Goal: Transaction & Acquisition: Purchase product/service

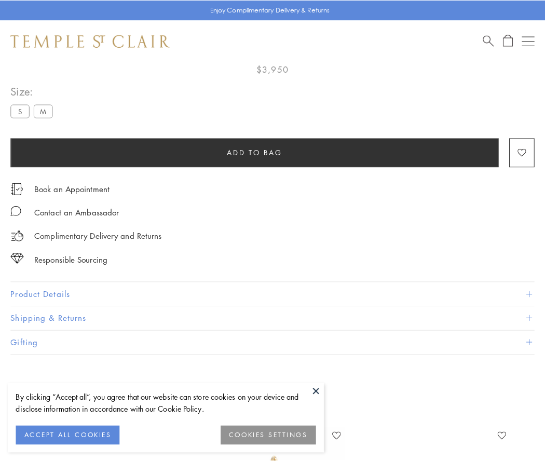
scroll to position [61, 0]
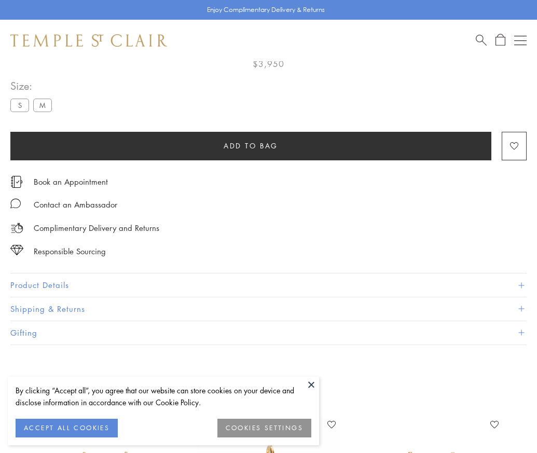
click at [251, 145] on span "Add to bag" at bounding box center [251, 145] width 54 height 11
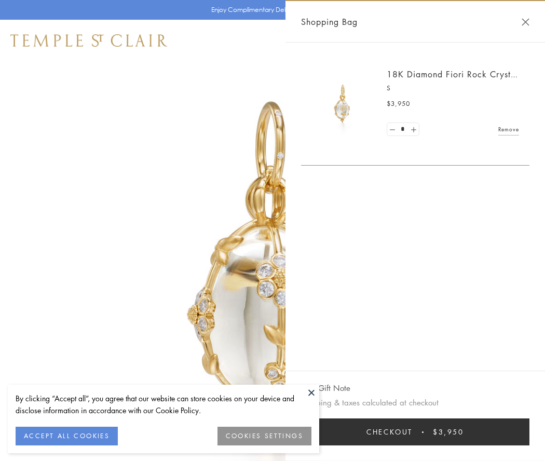
click at [415, 432] on button "Checkout $3,950" at bounding box center [415, 431] width 228 height 27
